Goal: Transaction & Acquisition: Purchase product/service

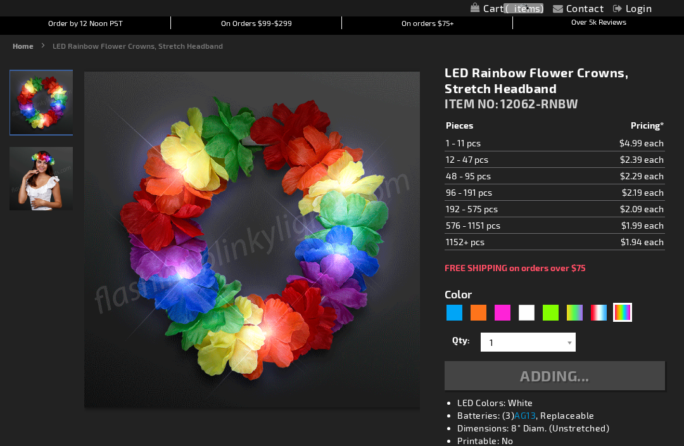
scroll to position [122, 0]
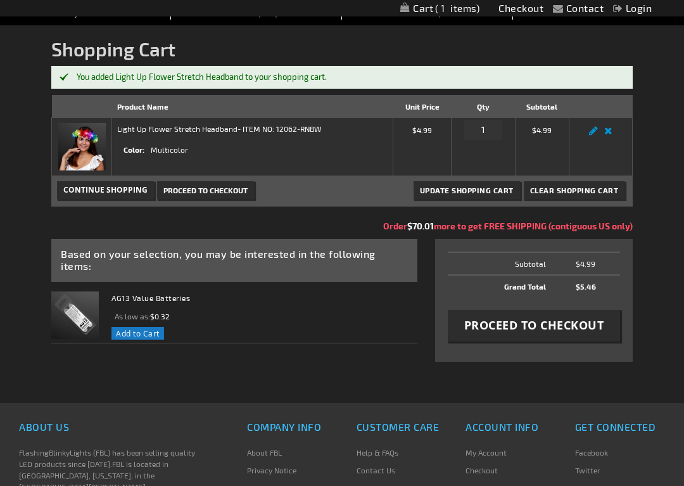
scroll to position [162, 0]
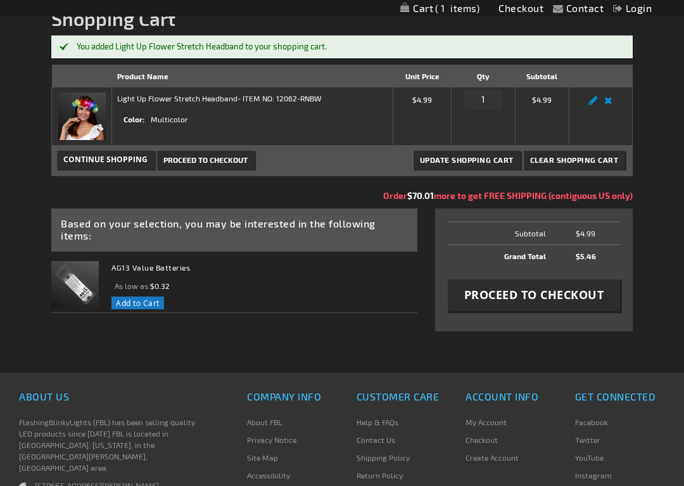
click at [538, 309] on button "Proceed to Checkout" at bounding box center [534, 295] width 172 height 32
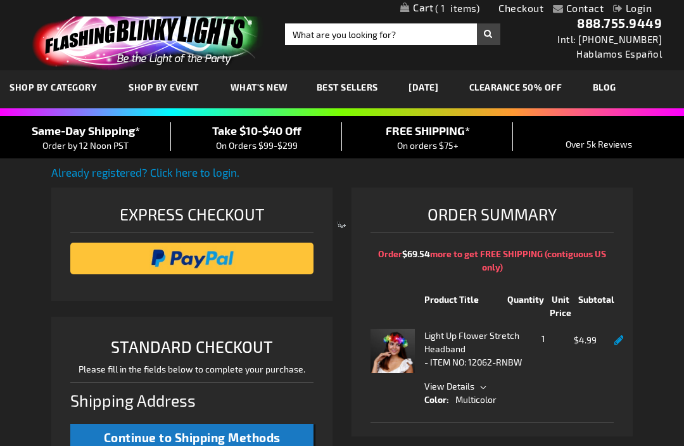
select select "US"
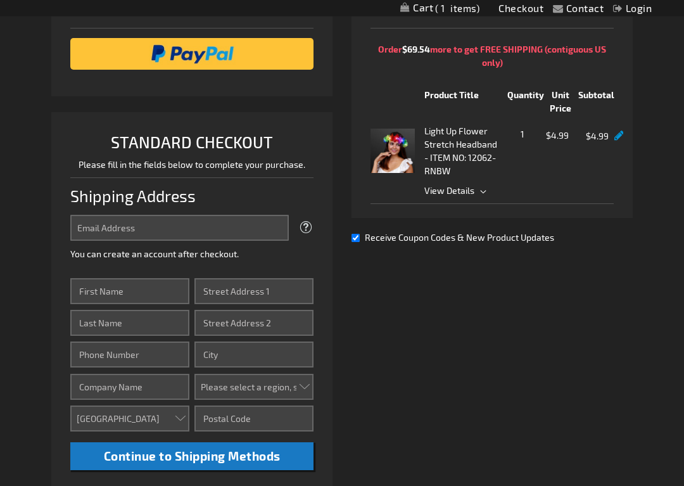
scroll to position [205, 0]
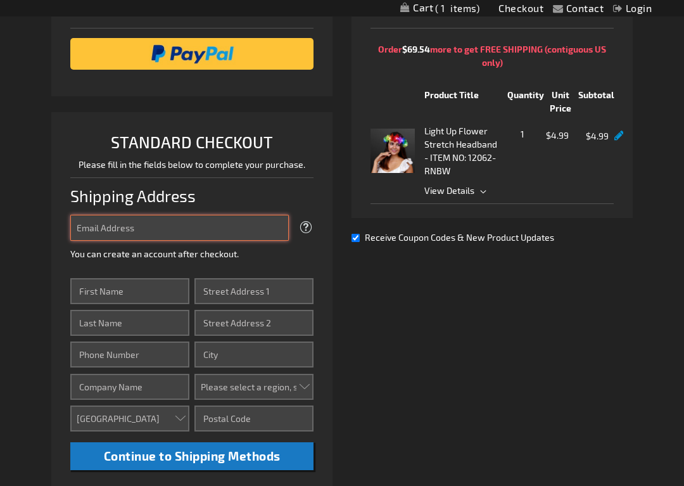
click at [266, 225] on input "Email Address" at bounding box center [179, 228] width 219 height 26
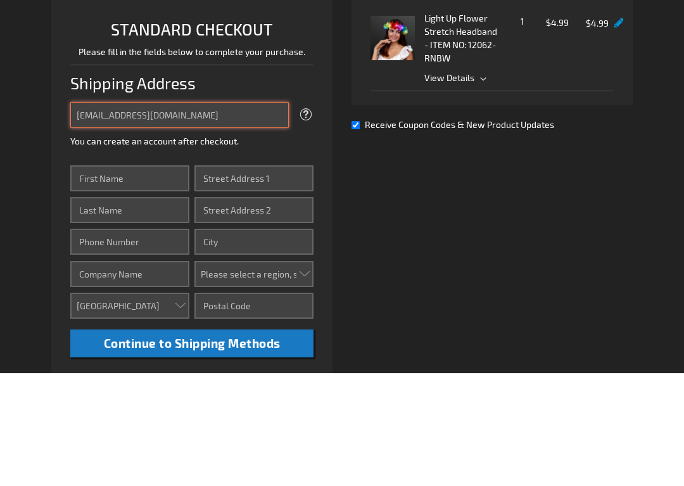
type input "nphlawatsch@gmail.com"
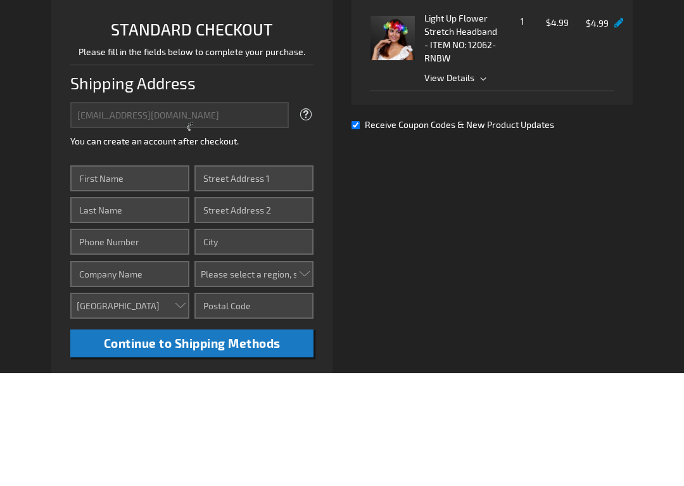
scroll to position [317, 0]
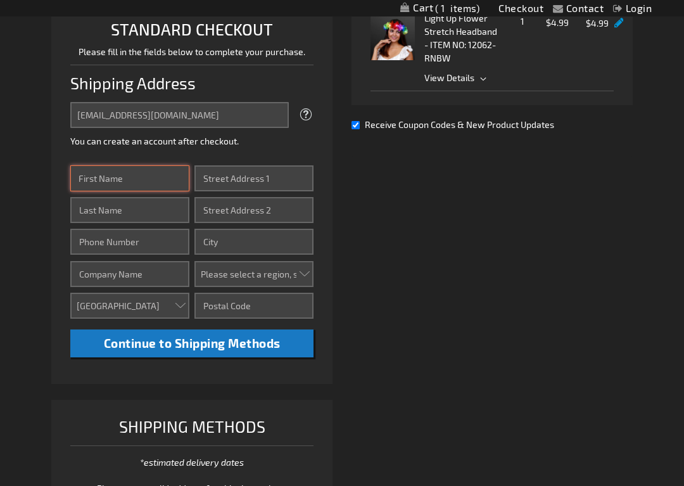
click at [179, 168] on input "First Name" at bounding box center [129, 178] width 119 height 26
type input "Norma"
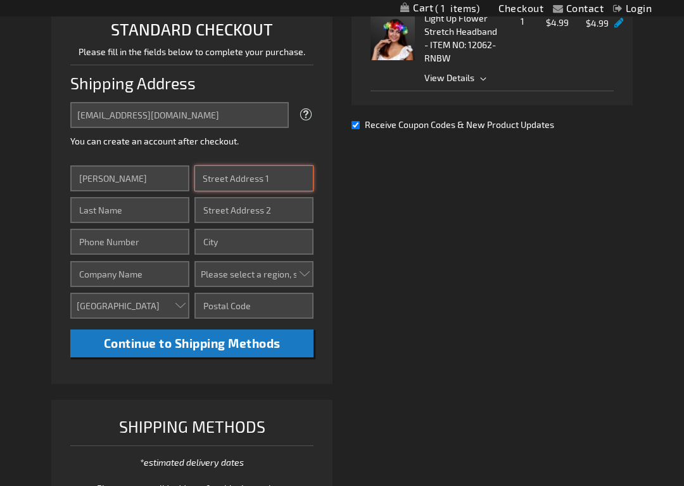
click at [276, 174] on input "Street Address: Line 1" at bounding box center [253, 178] width 119 height 26
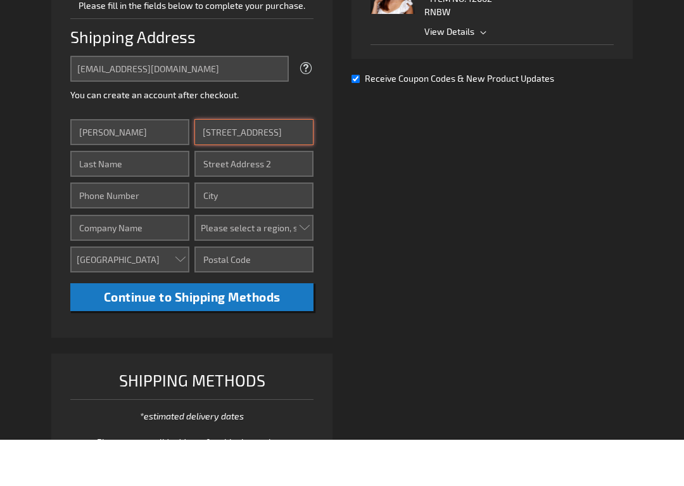
type input "11 Green Acre Way"
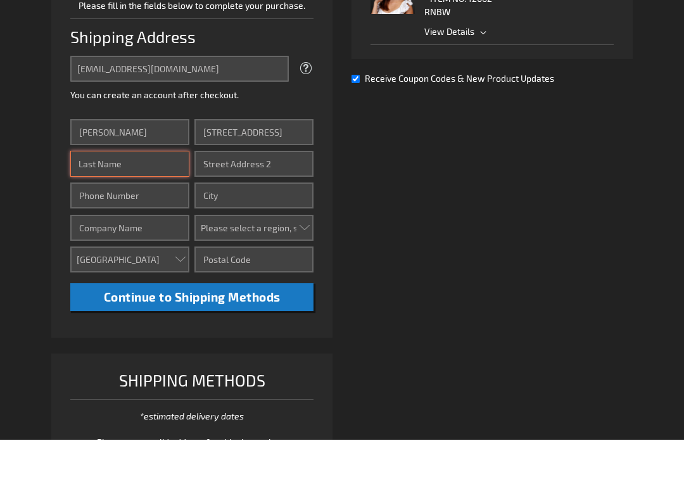
click at [175, 197] on input "Last Name" at bounding box center [129, 210] width 119 height 26
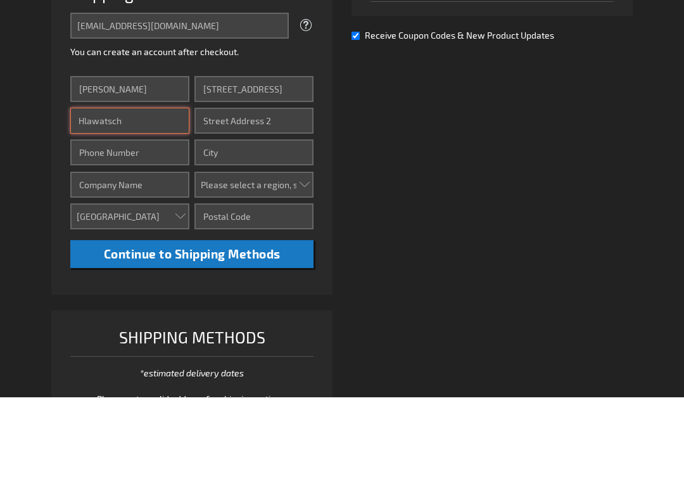
type input "Hlawatsch"
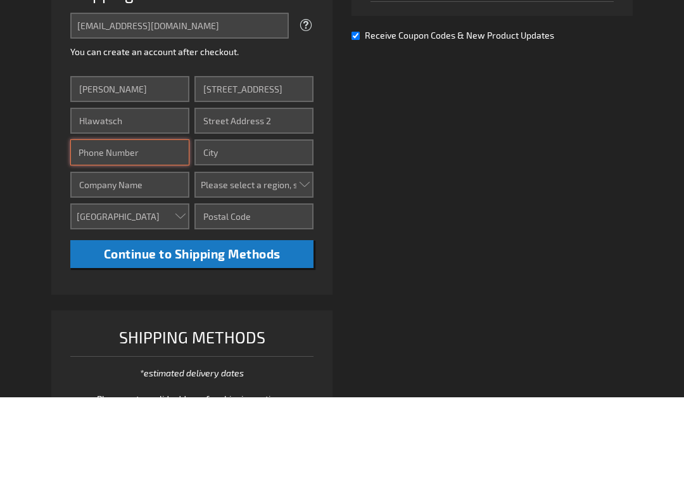
click at [177, 229] on input "Phone Number" at bounding box center [129, 242] width 119 height 26
type input "6099223217"
click at [297, 229] on input "City" at bounding box center [253, 242] width 119 height 26
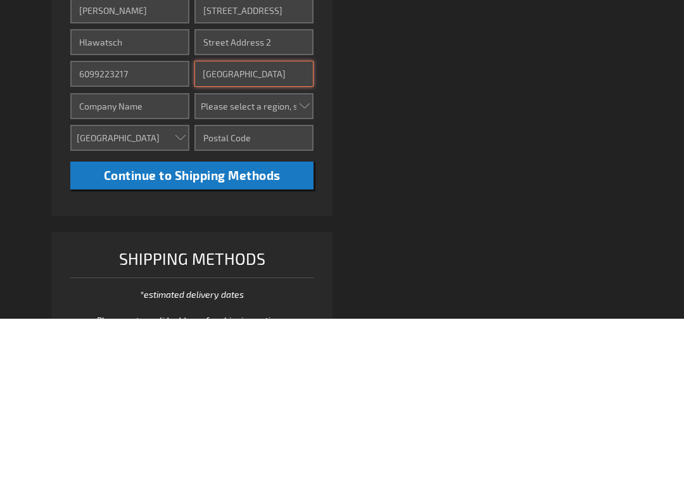
type input "Glassboro"
click at [300, 261] on select "Please select a region, state or province. Alabama Alaska Arizona Arkansas Cali…" at bounding box center [253, 274] width 119 height 26
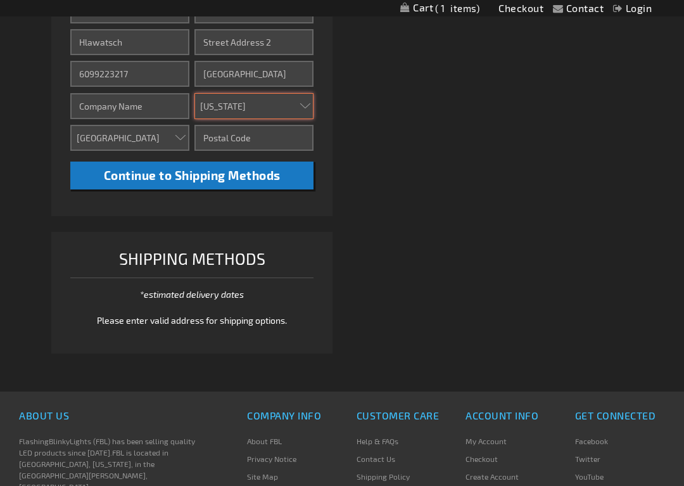
click at [312, 93] on select "Please select a region, state or province. Alabama Alaska Arizona Arkansas Cali…" at bounding box center [253, 106] width 119 height 26
select select "41"
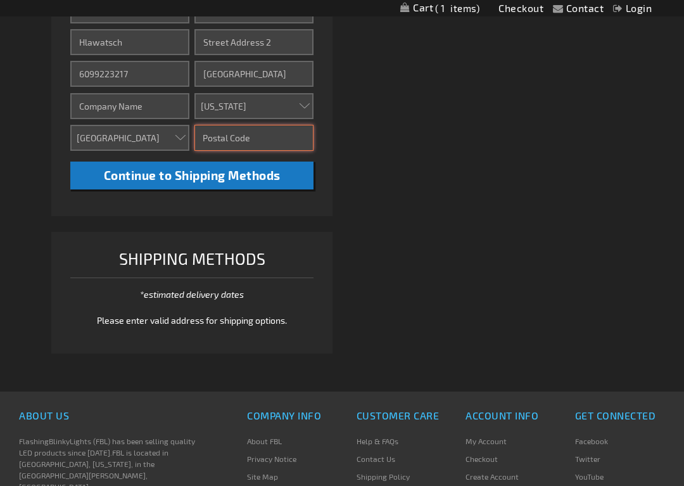
click at [289, 136] on input "Zip/Postal Code" at bounding box center [253, 138] width 119 height 26
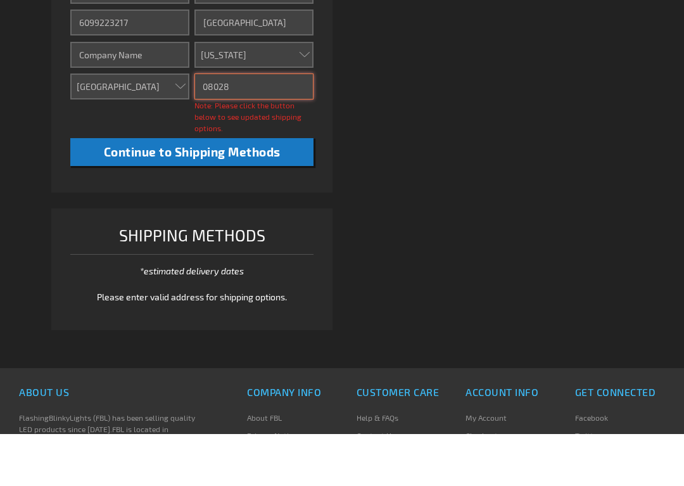
type input "08028"
click at [286, 190] on button "Continue to Shipping Methods" at bounding box center [191, 204] width 243 height 29
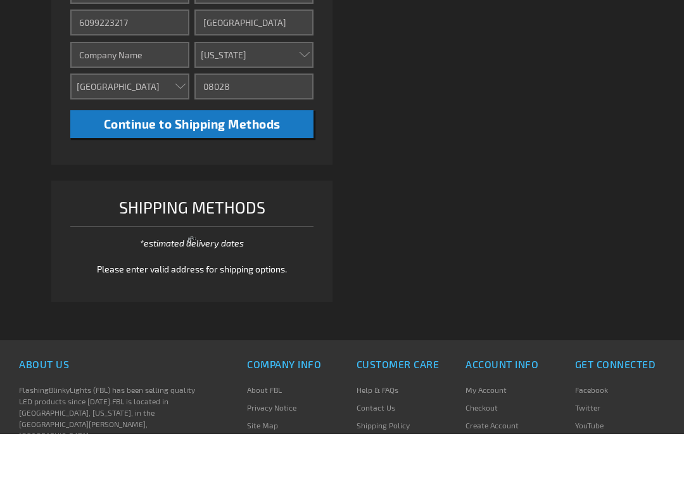
scroll to position [537, 0]
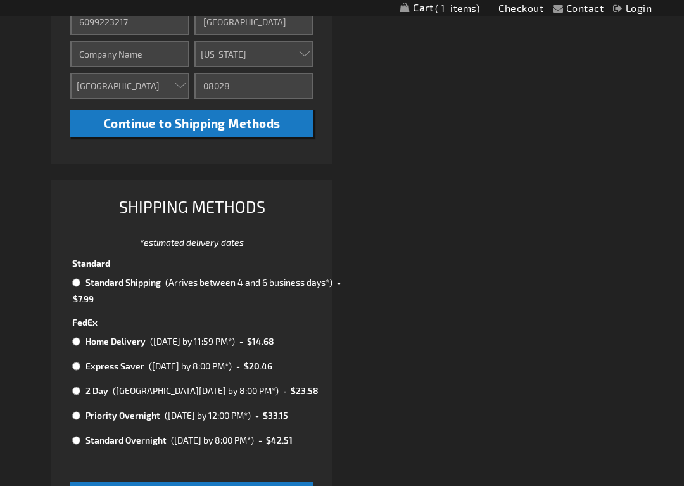
click at [80, 279] on input "radio" at bounding box center [76, 282] width 8 height 10
radio input "true"
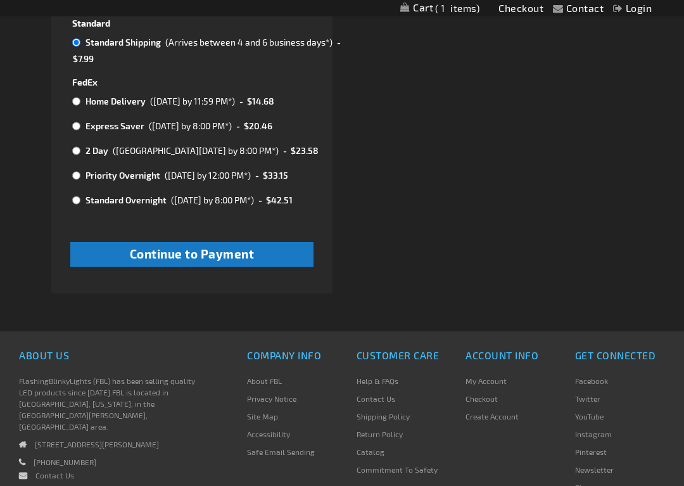
scroll to position [797, 0]
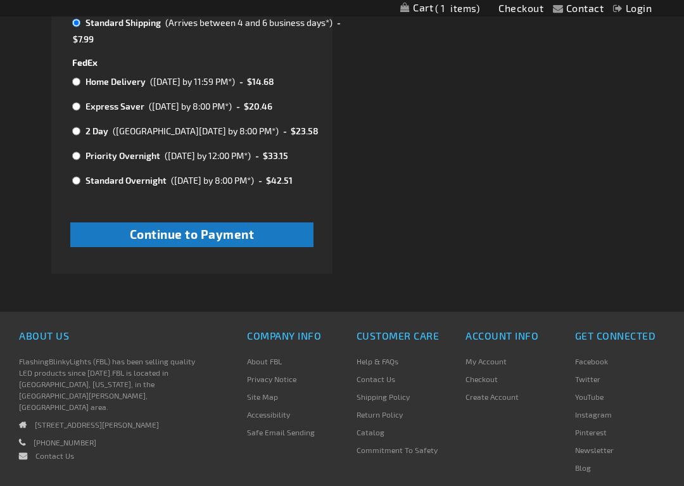
click at [267, 222] on button "Continue to Payment" at bounding box center [191, 234] width 243 height 25
